Goal: Check status: Check status

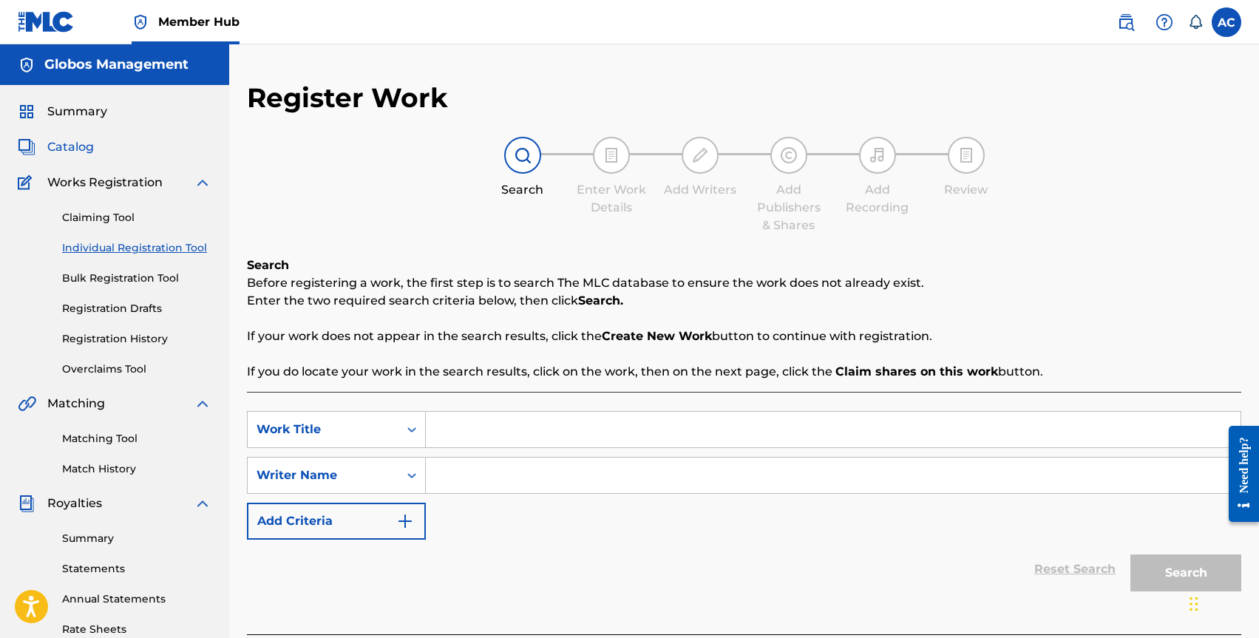
click at [69, 150] on span "Catalog" at bounding box center [70, 147] width 47 height 18
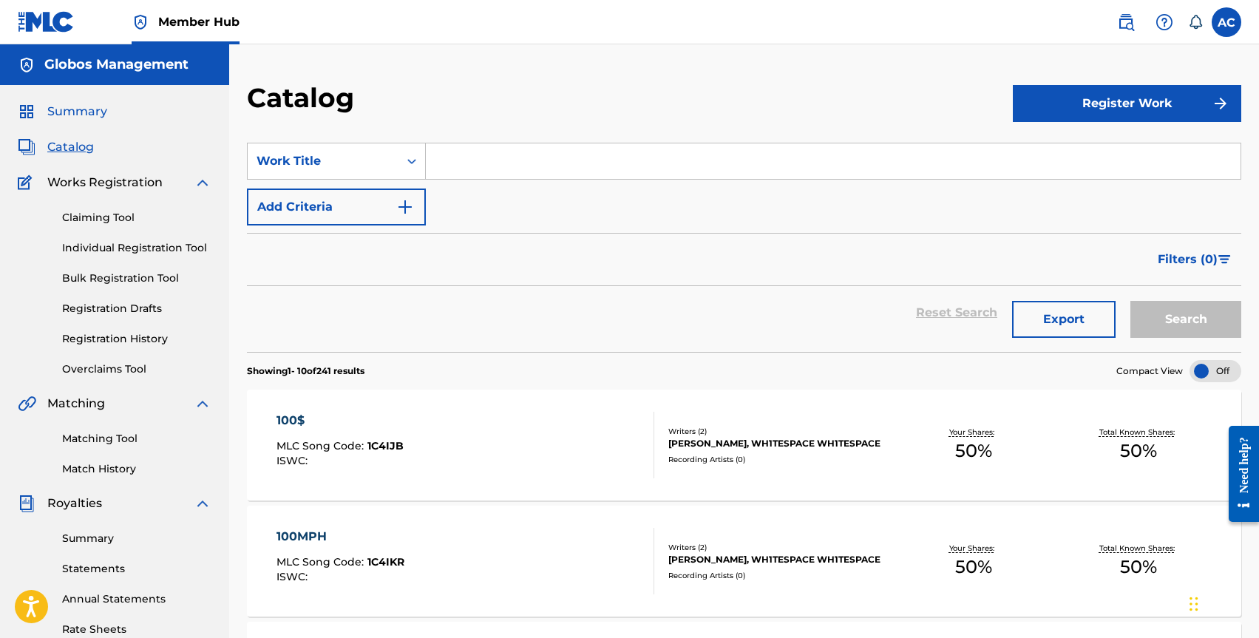
click at [72, 112] on span "Summary" at bounding box center [77, 112] width 60 height 18
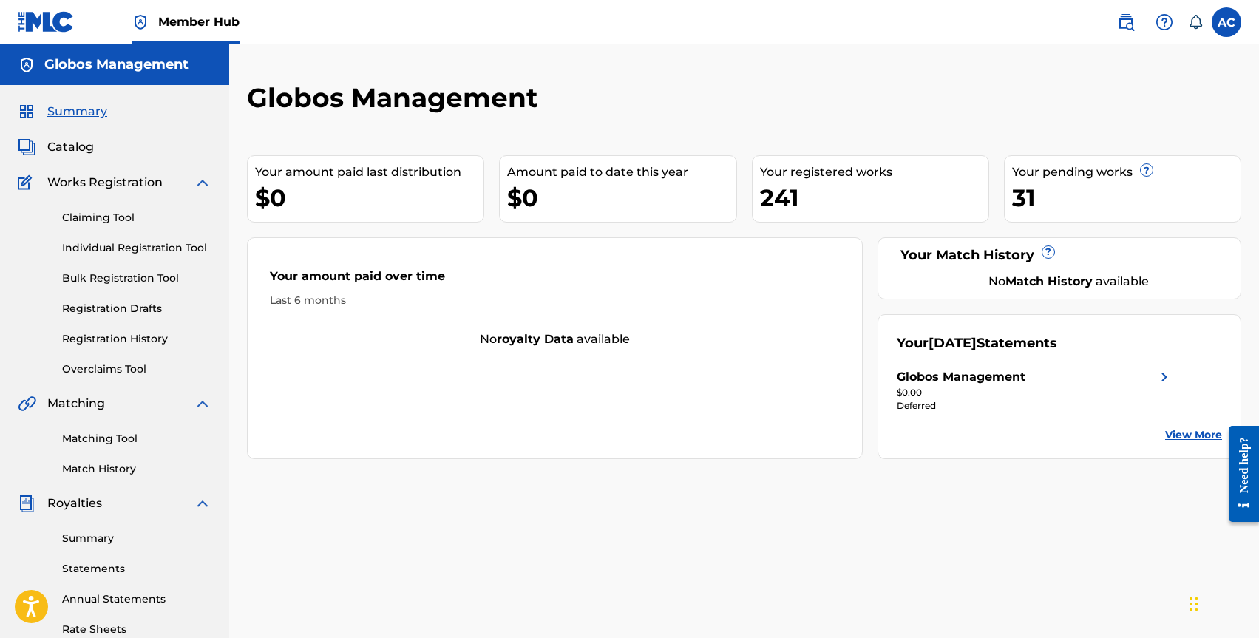
click at [84, 106] on span "Summary" at bounding box center [77, 112] width 60 height 18
click at [106, 334] on link "Registration History" at bounding box center [136, 339] width 149 height 16
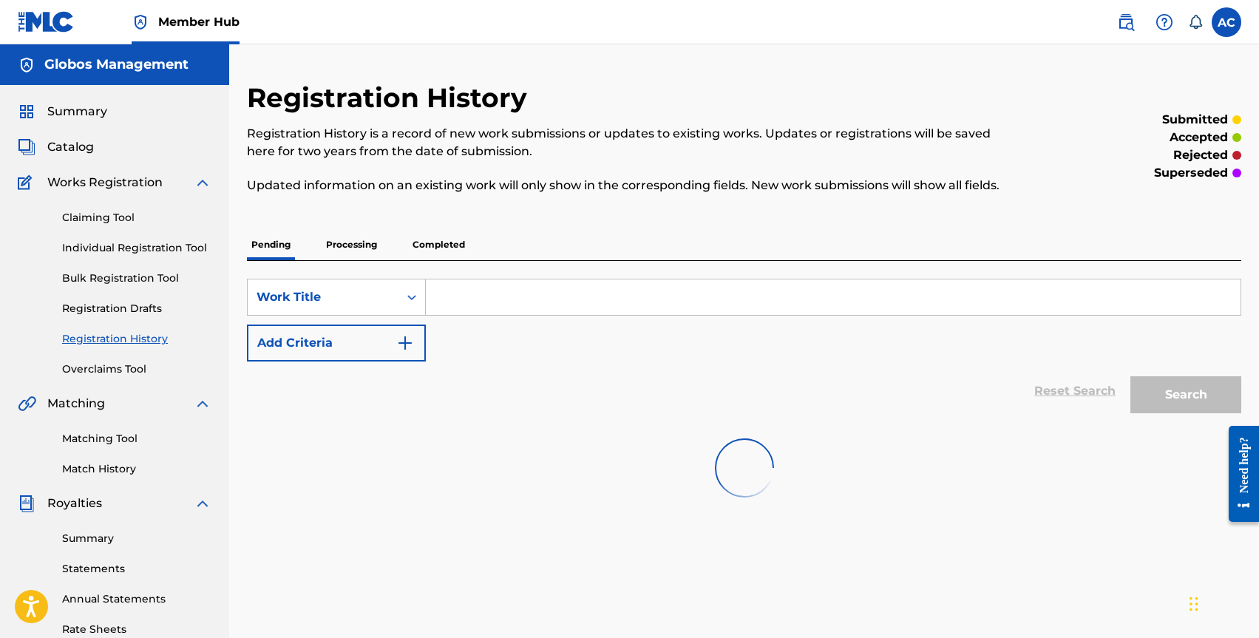
click at [486, 285] on input "Search Form" at bounding box center [833, 296] width 815 height 35
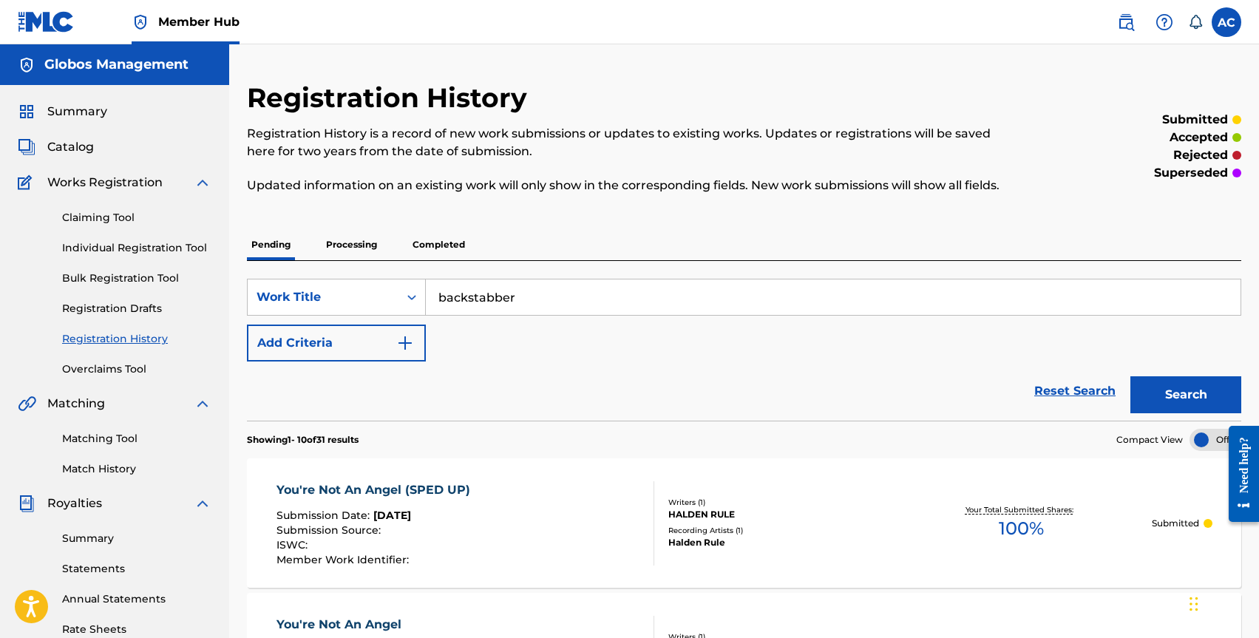
type input "backstabber"
click at [1130, 376] on button "Search" at bounding box center [1185, 394] width 111 height 37
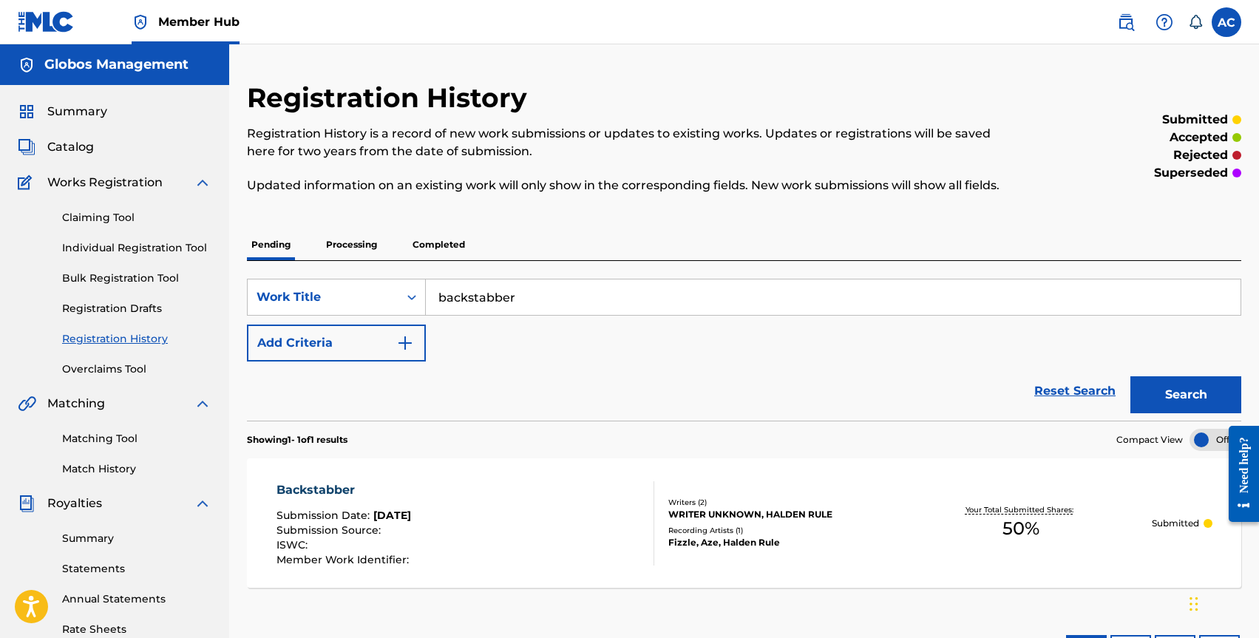
scroll to position [4, 0]
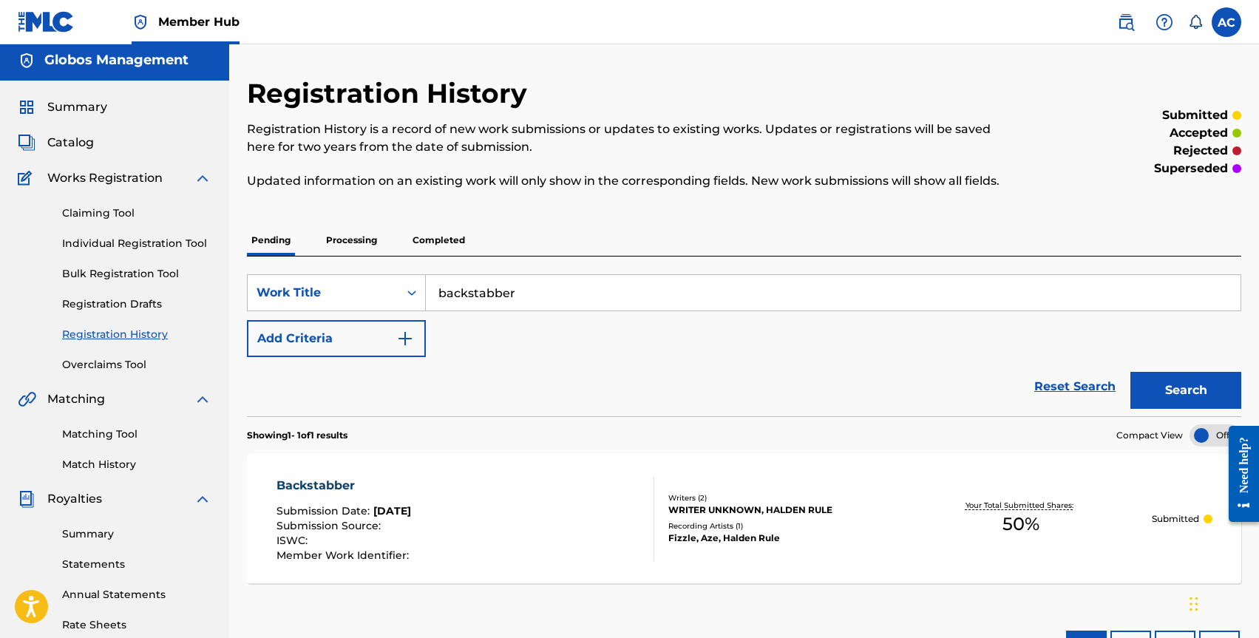
click at [326, 485] on div "Backstabber" at bounding box center [344, 486] width 136 height 18
